Goal: Use online tool/utility: Utilize a website feature to perform a specific function

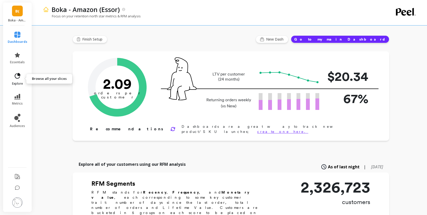
click at [14, 76] on icon at bounding box center [17, 76] width 7 height 7
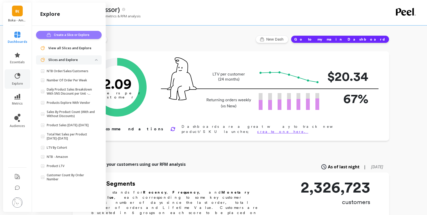
click at [67, 35] on span "Create a Slice or Explore" at bounding box center [72, 34] width 37 height 5
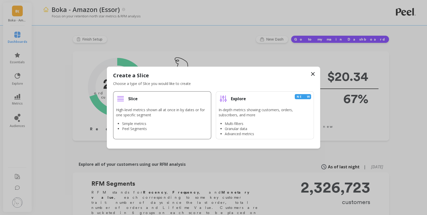
click at [155, 105] on li "Slice High-level metrics shown all at once in by dates or for one specific segm…" at bounding box center [162, 115] width 98 height 48
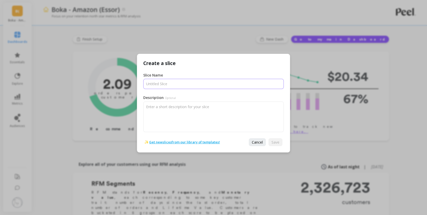
click at [166, 80] on input "Slice Name" at bounding box center [213, 84] width 140 height 10
type input "Peel slice"
click at [271, 139] on button "Save" at bounding box center [275, 142] width 14 height 8
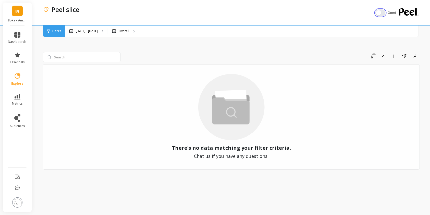
click at [380, 13] on button "button" at bounding box center [381, 12] width 10 height 7
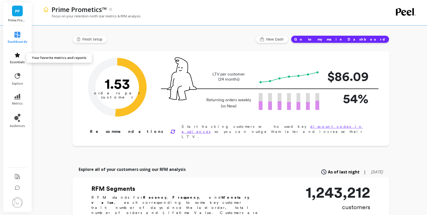
click at [18, 57] on icon at bounding box center [17, 55] width 6 height 6
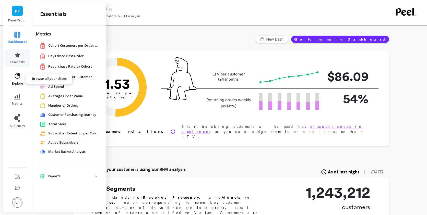
click at [24, 78] on link "explore" at bounding box center [18, 79] width 20 height 13
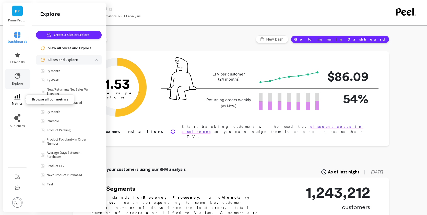
click at [11, 96] on link "metrics" at bounding box center [18, 100] width 20 height 12
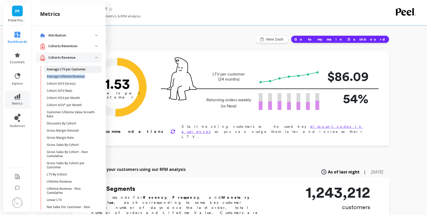
drag, startPoint x: 85, startPoint y: 78, endPoint x: 92, endPoint y: 69, distance: 11.8
click at [92, 69] on ul "Average LTV per Customer Average Lifetime Revenue Cohort AOV (Gross) Cohort AOV…" at bounding box center [70, 152] width 64 height 173
click at [71, 174] on span "LTV By Cohort" at bounding box center [71, 175] width 49 height 4
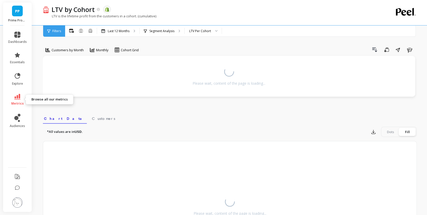
click at [18, 102] on span "metrics" at bounding box center [17, 104] width 13 height 4
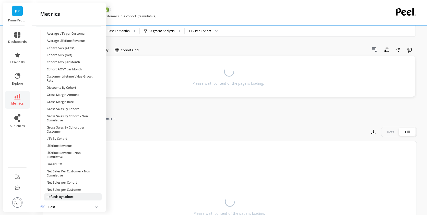
scroll to position [111, 0]
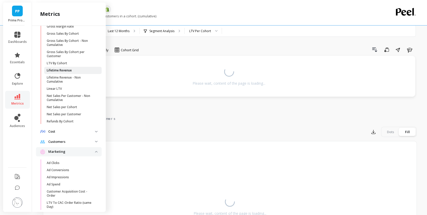
click at [79, 71] on span "Lifetime Revenue" at bounding box center [71, 70] width 49 height 4
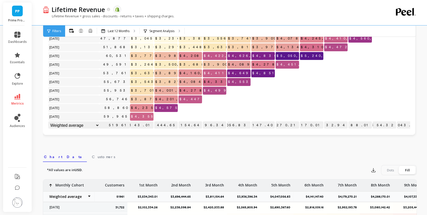
scroll to position [28, 0]
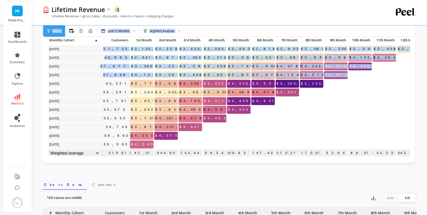
drag, startPoint x: 115, startPoint y: 82, endPoint x: 186, endPoint y: 19, distance: 95.1
click at [186, 19] on div "Lifetime Revenue The data you are viewing comes from: Shopify Lifetime Revenue …" at bounding box center [231, 180] width 392 height 417
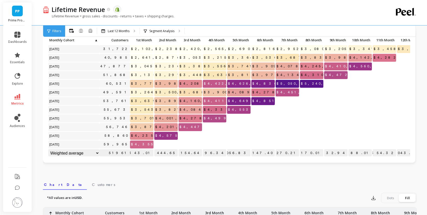
click at [191, 13] on div "Lifetime Revenue The data you are viewing comes from: Shopify" at bounding box center [212, 9] width 326 height 9
